Goal: Task Accomplishment & Management: Manage account settings

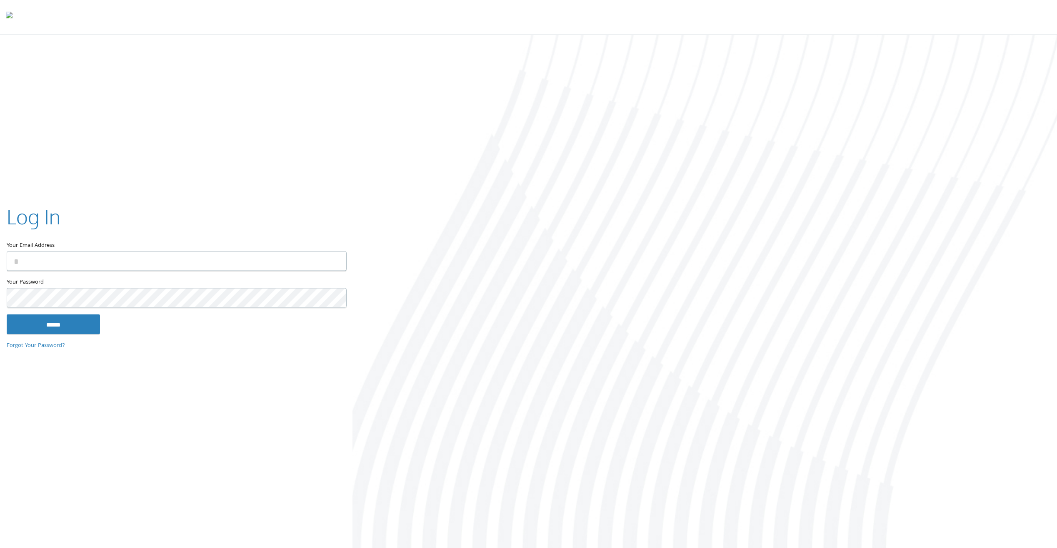
type input "**********"
click at [71, 325] on input "******" at bounding box center [53, 324] width 93 height 20
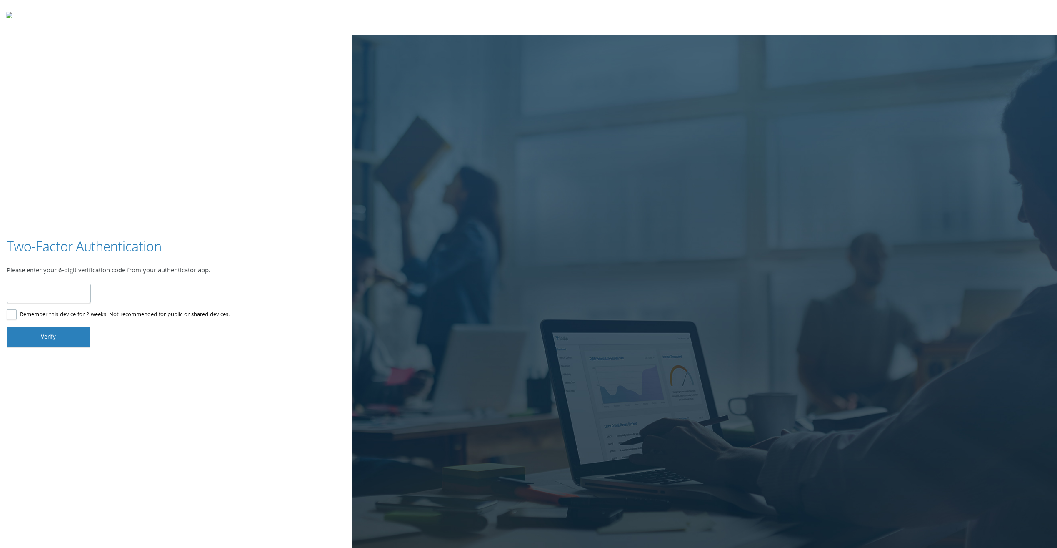
click at [60, 287] on input "number" at bounding box center [49, 293] width 84 height 20
type input "******"
